Goal: Communication & Community: Participate in discussion

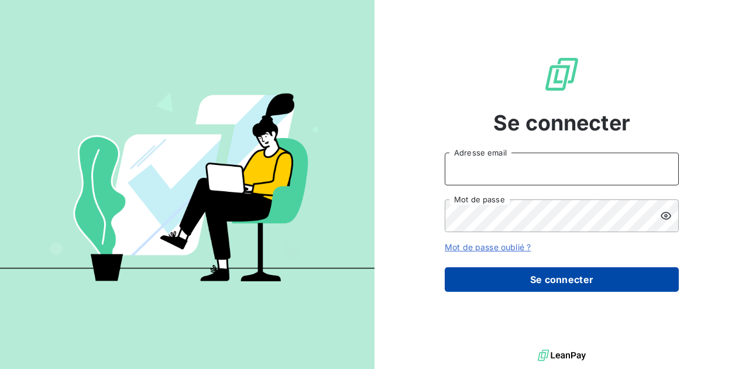
type input "[EMAIL_ADDRESS][DOMAIN_NAME]"
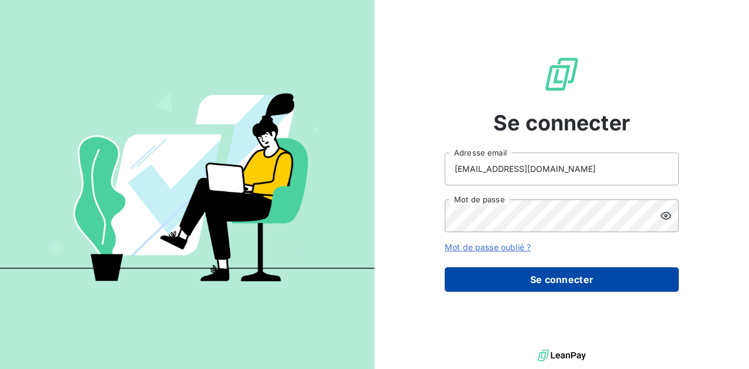
click at [529, 279] on button "Se connecter" at bounding box center [562, 280] width 234 height 25
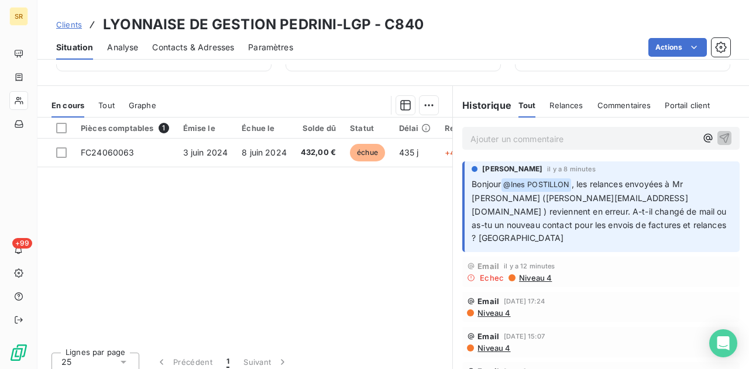
scroll to position [169, 0]
click at [491, 142] on p "Ajouter un commentaire ﻿" at bounding box center [584, 138] width 226 height 15
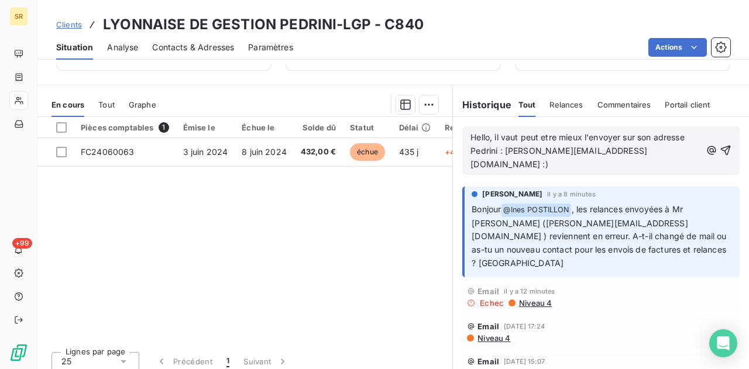
click at [542, 134] on span "Hello, il vaut peut etre mieux l'envoyer sur son adresse Pedrini : [PERSON_NAME…" at bounding box center [579, 150] width 217 height 37
click at [721, 146] on icon "button" at bounding box center [726, 151] width 10 height 10
